Goal: Task Accomplishment & Management: Use online tool/utility

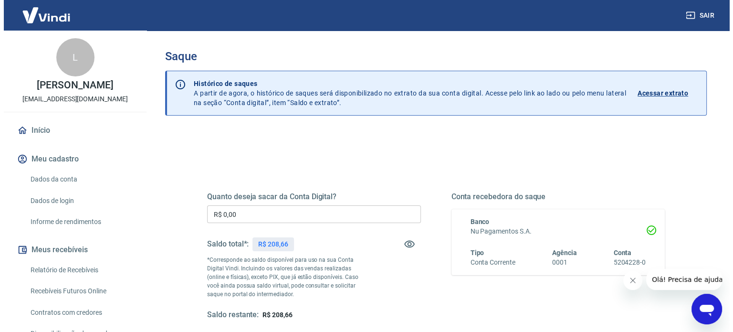
scroll to position [139, 0]
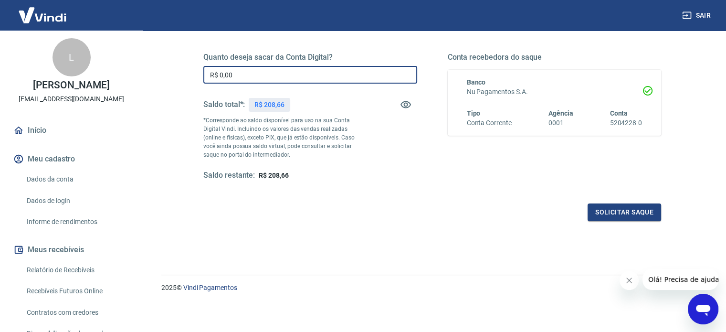
click at [338, 78] on input "R$ 0,00" at bounding box center [310, 75] width 214 height 18
type input "R$ 200,00"
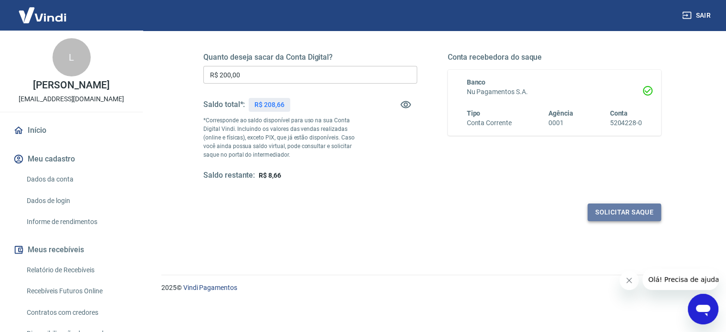
click at [619, 211] on button "Solicitar saque" at bounding box center [625, 212] width 74 height 18
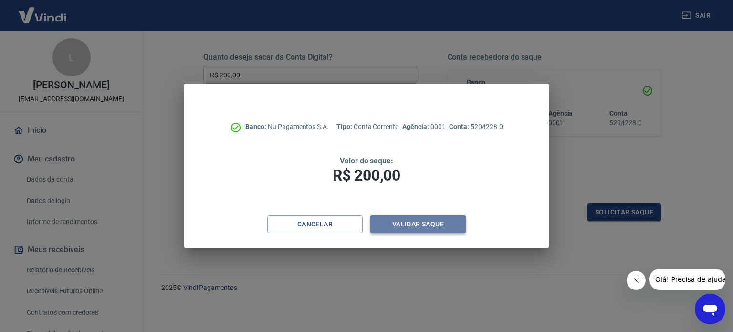
click at [404, 221] on button "Validar saque" at bounding box center [417, 224] width 95 height 18
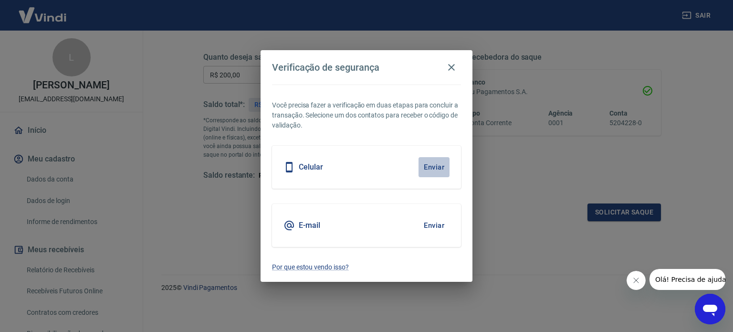
click at [424, 164] on button "Enviar" at bounding box center [434, 167] width 31 height 20
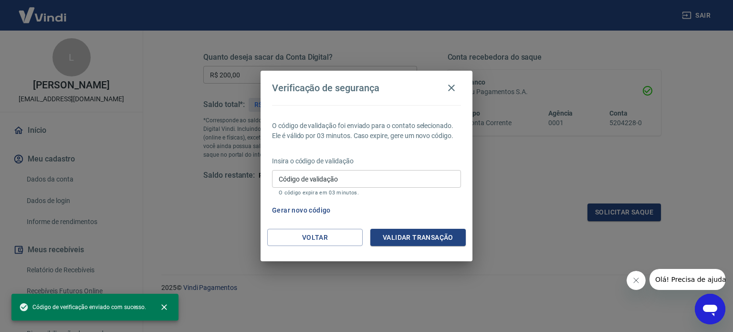
click at [429, 170] on input "Código de validação" at bounding box center [366, 179] width 189 height 18
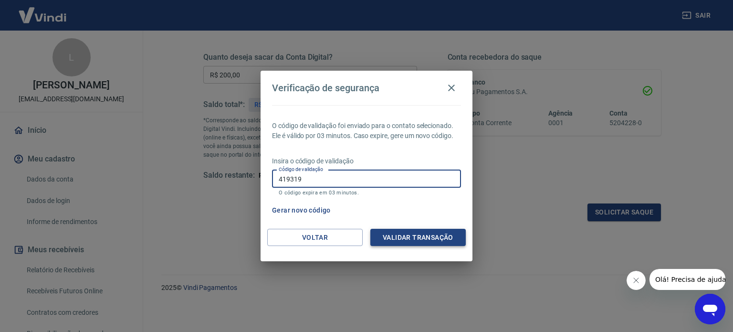
type input "419319"
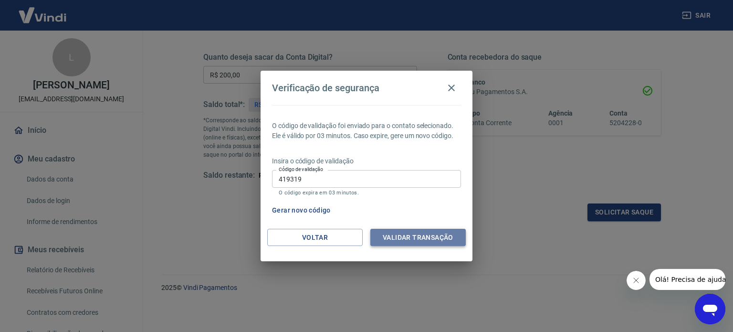
click at [424, 239] on button "Validar transação" at bounding box center [417, 238] width 95 height 18
